Goal: Information Seeking & Learning: Learn about a topic

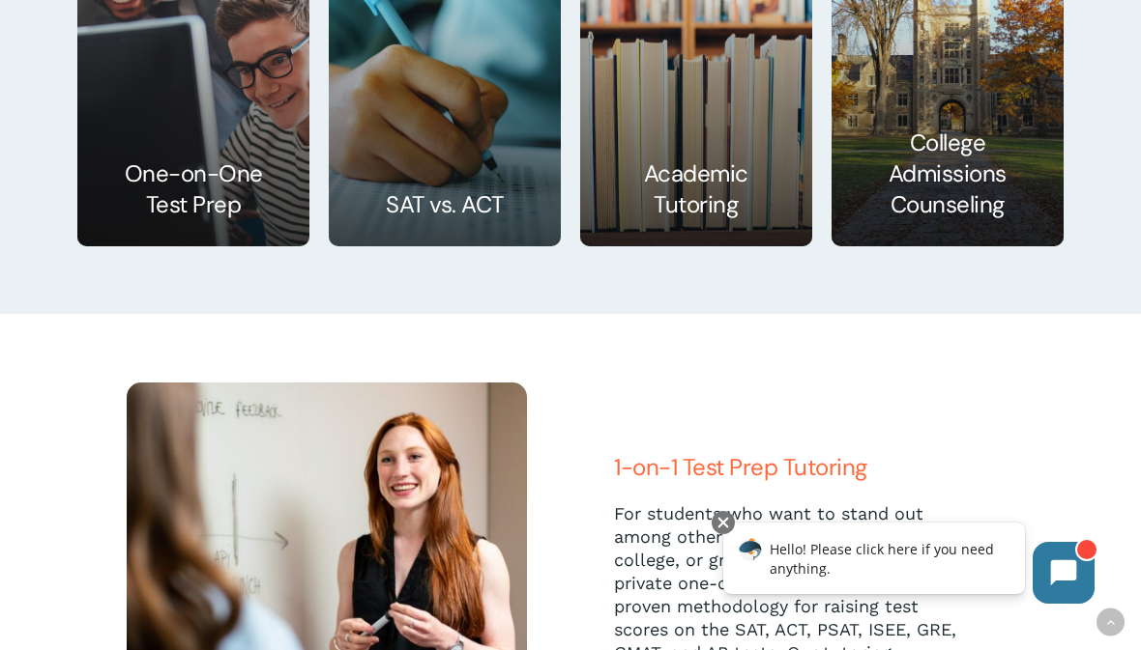
scroll to position [2935, 0]
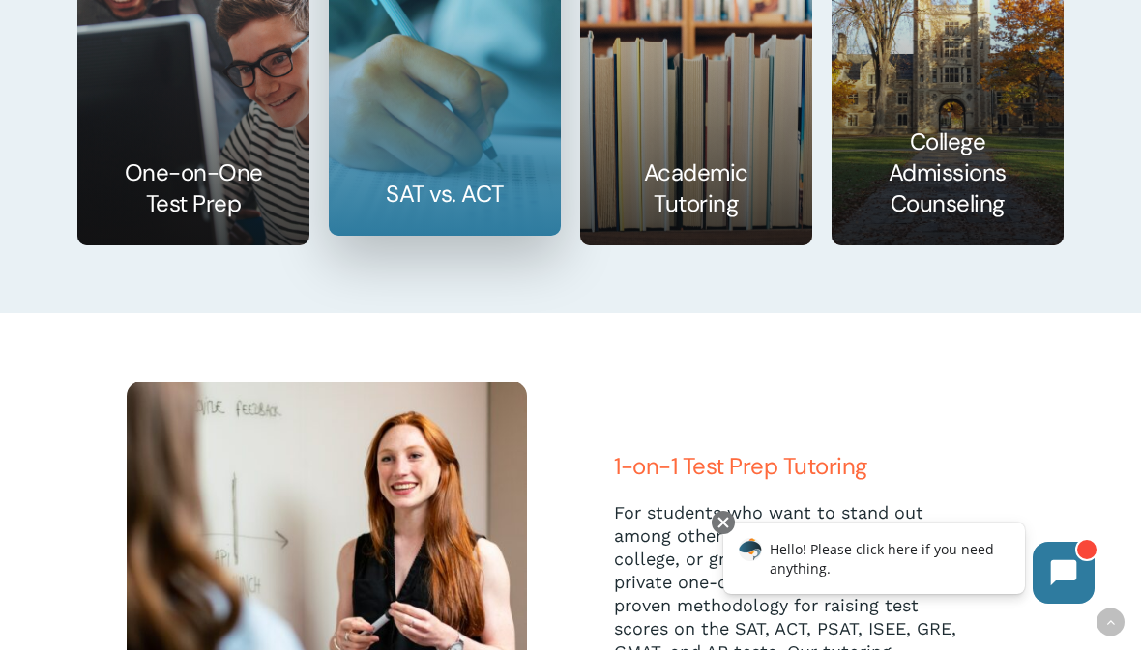
click at [490, 235] on link at bounding box center [445, 67] width 230 height 336
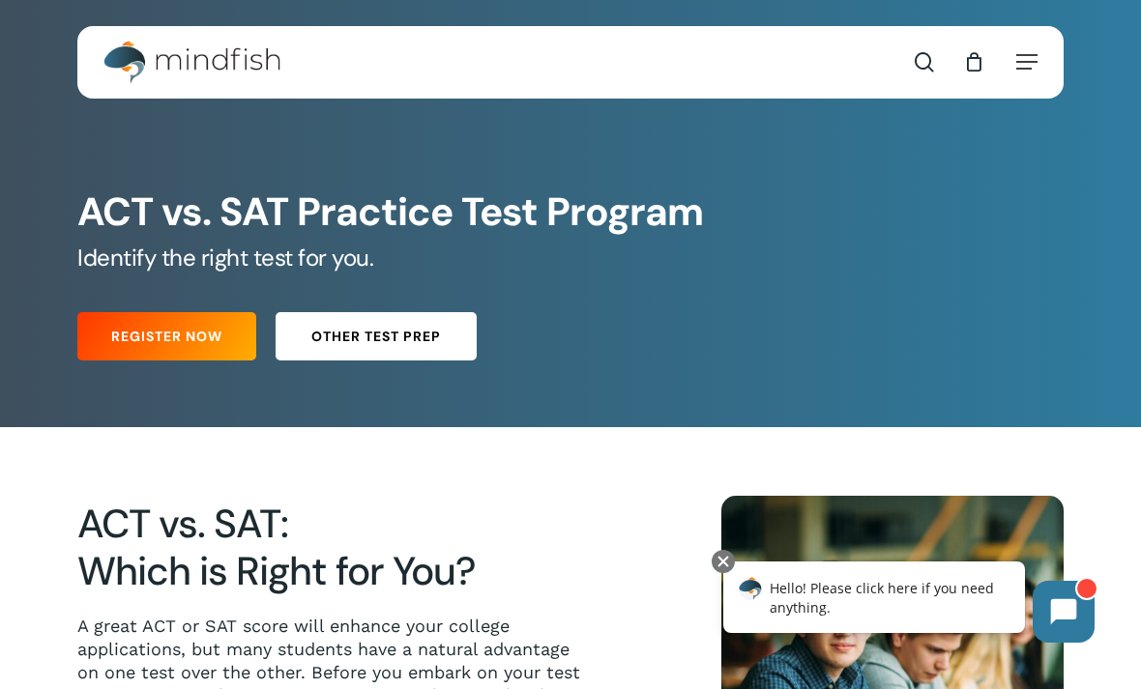
click at [398, 346] on span "Other Test Prep" at bounding box center [376, 336] width 130 height 19
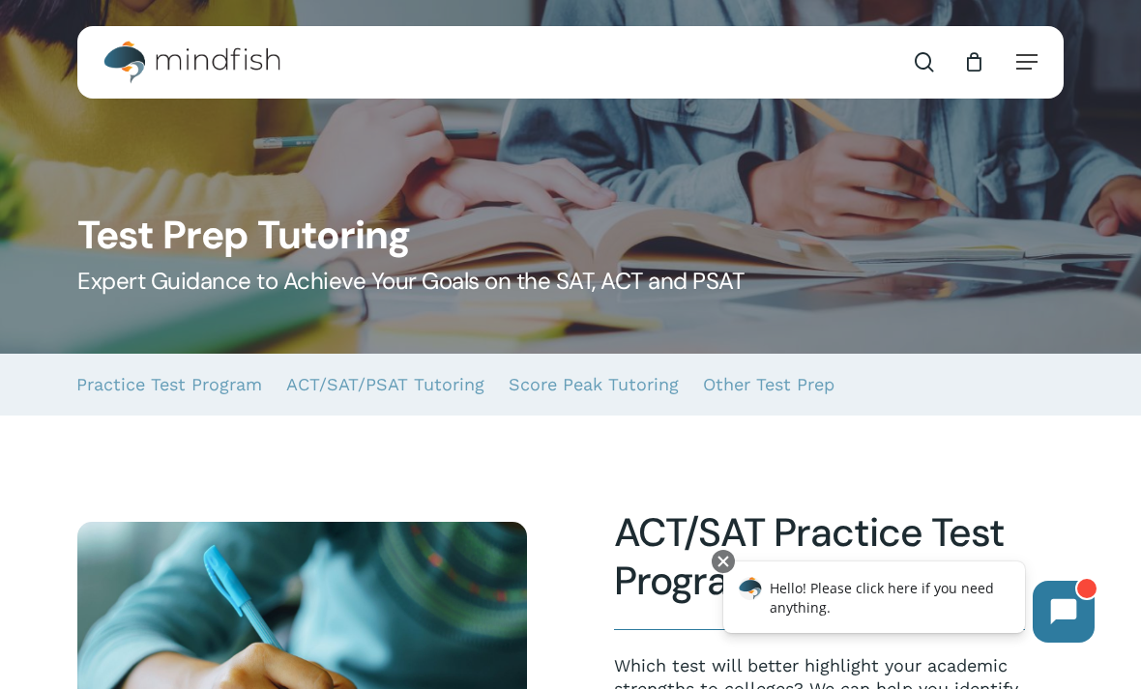
click at [922, 66] on span "Main Menu" at bounding box center [923, 61] width 19 height 19
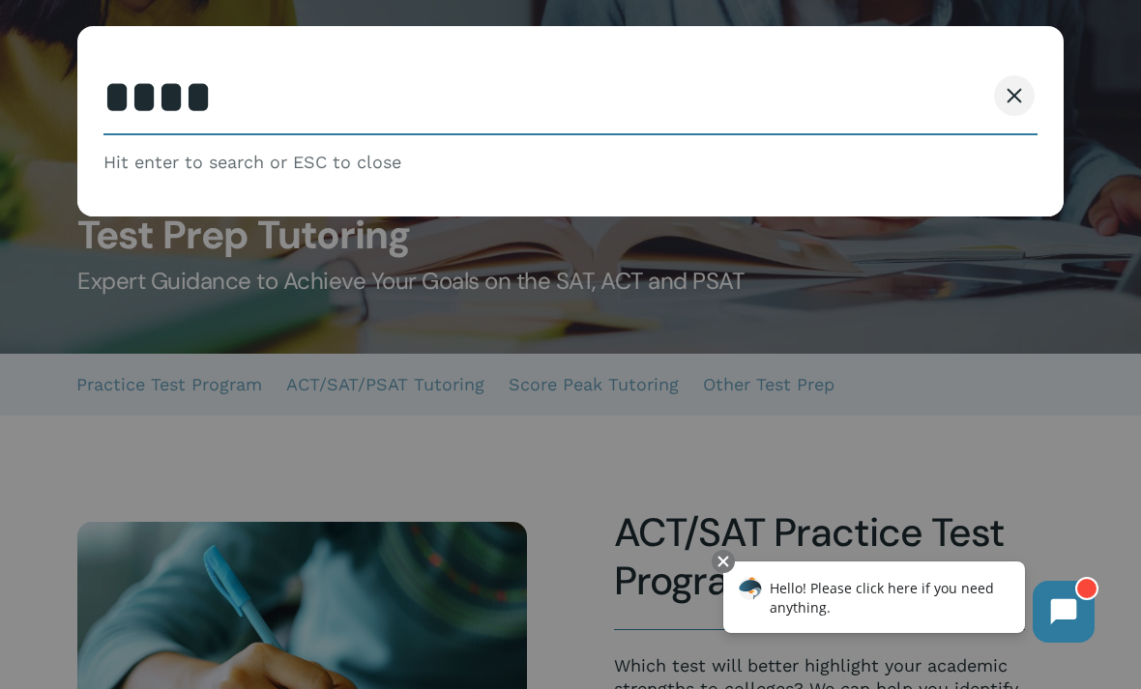
type input "****"
click at [939, 96] on button "Search" at bounding box center [940, 95] width 88 height 41
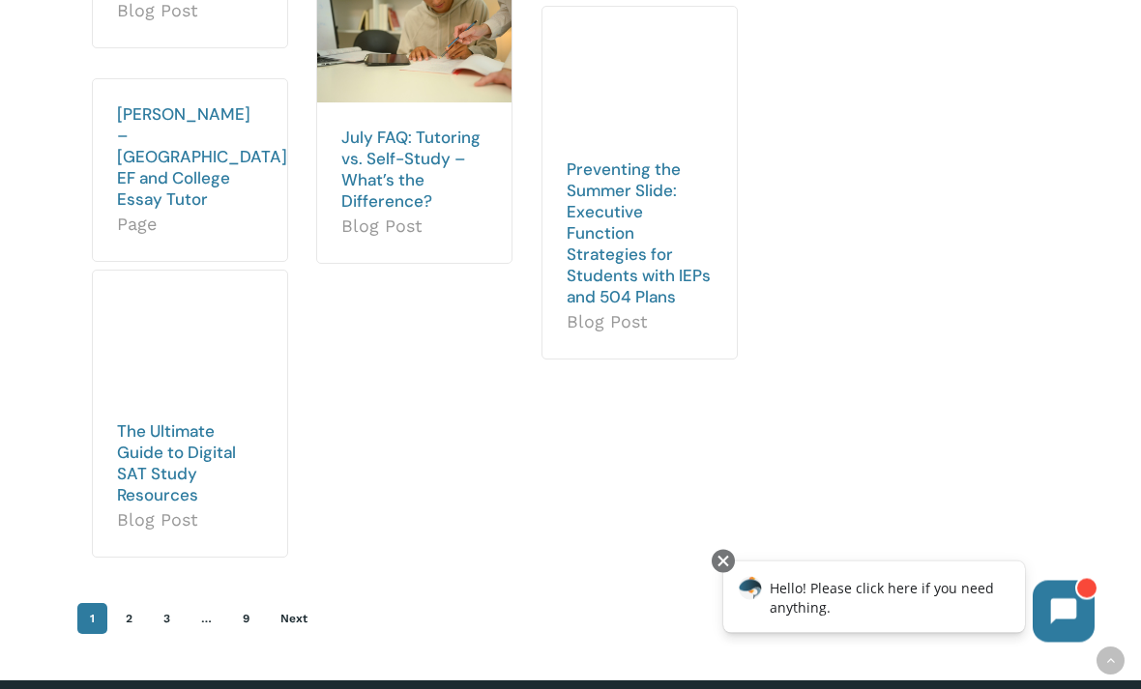
scroll to position [997, 0]
